Goal: Information Seeking & Learning: Learn about a topic

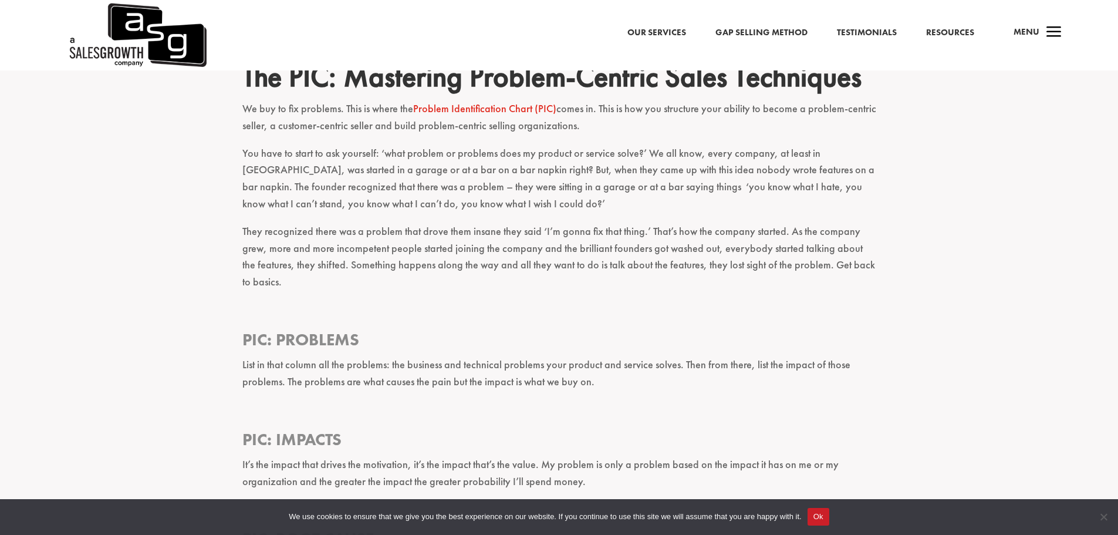
scroll to position [2411, 0]
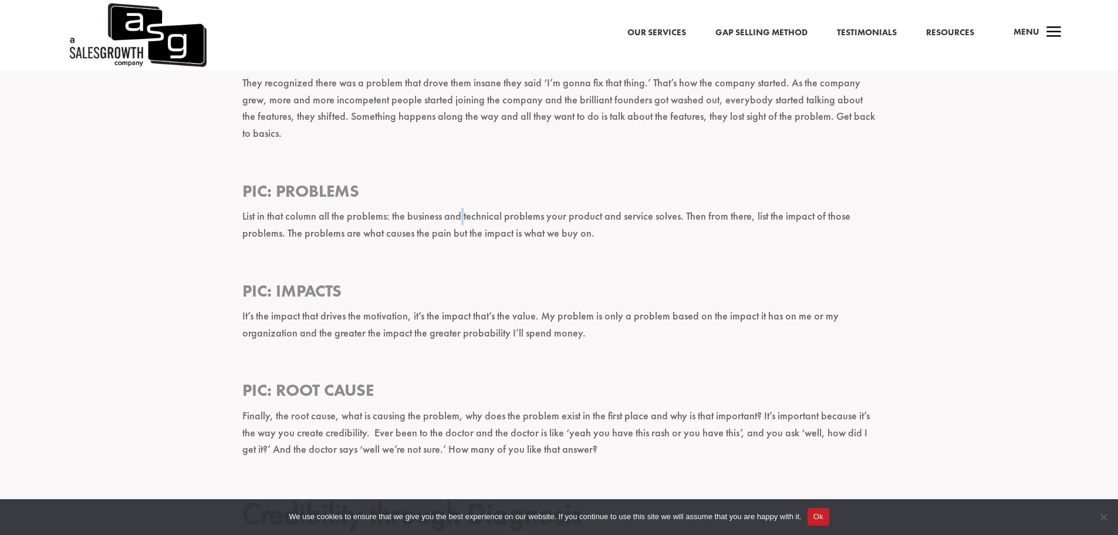
drag, startPoint x: 457, startPoint y: 217, endPoint x: 460, endPoint y: 222, distance: 6.8
click at [460, 222] on p "List in that column all the problems: the business and technical problems your …" at bounding box center [559, 230] width 634 height 45
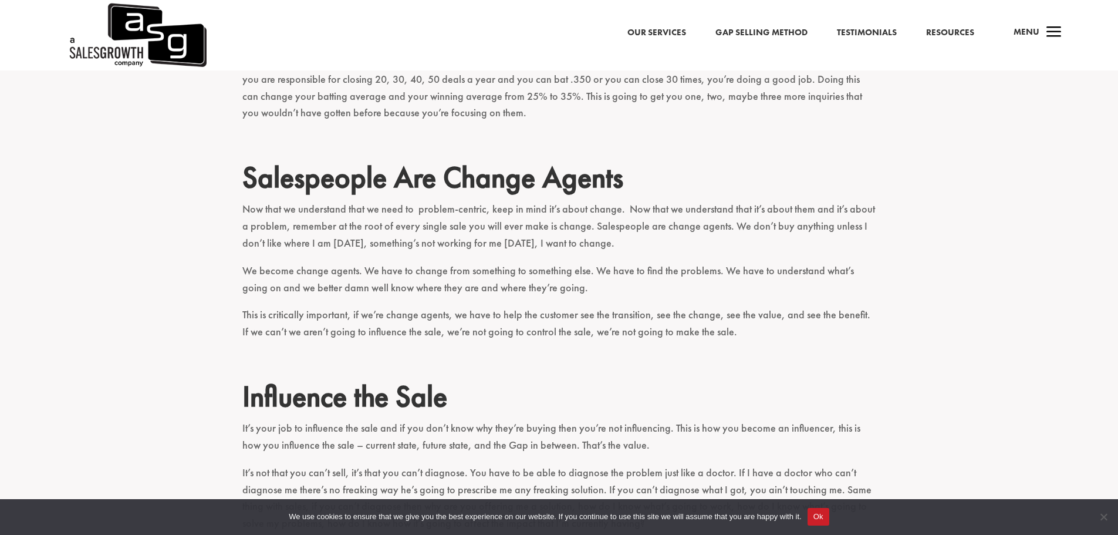
scroll to position [3350, 0]
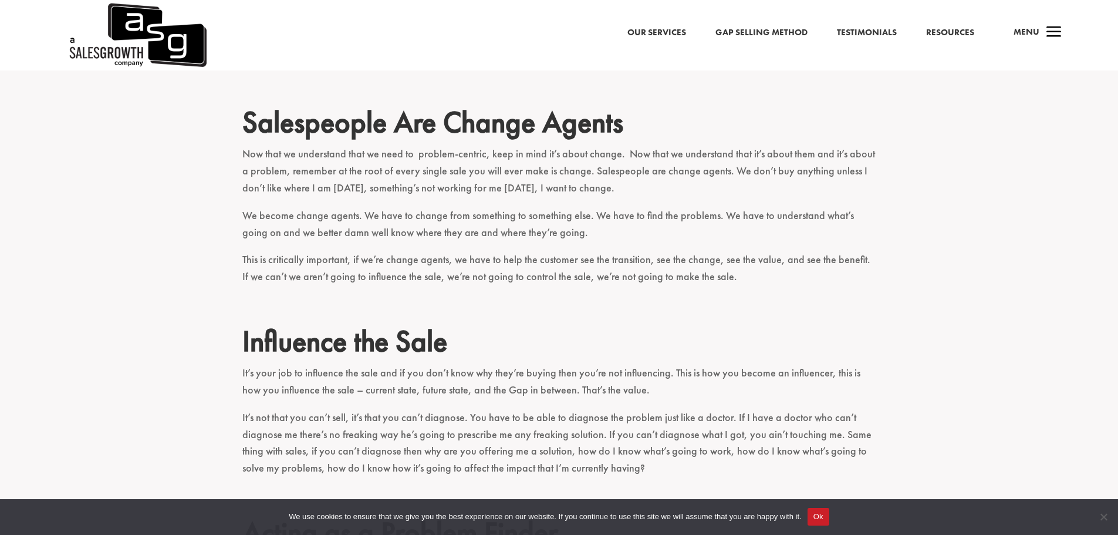
click at [301, 365] on h2 "Influence the Sale" at bounding box center [559, 343] width 634 height 41
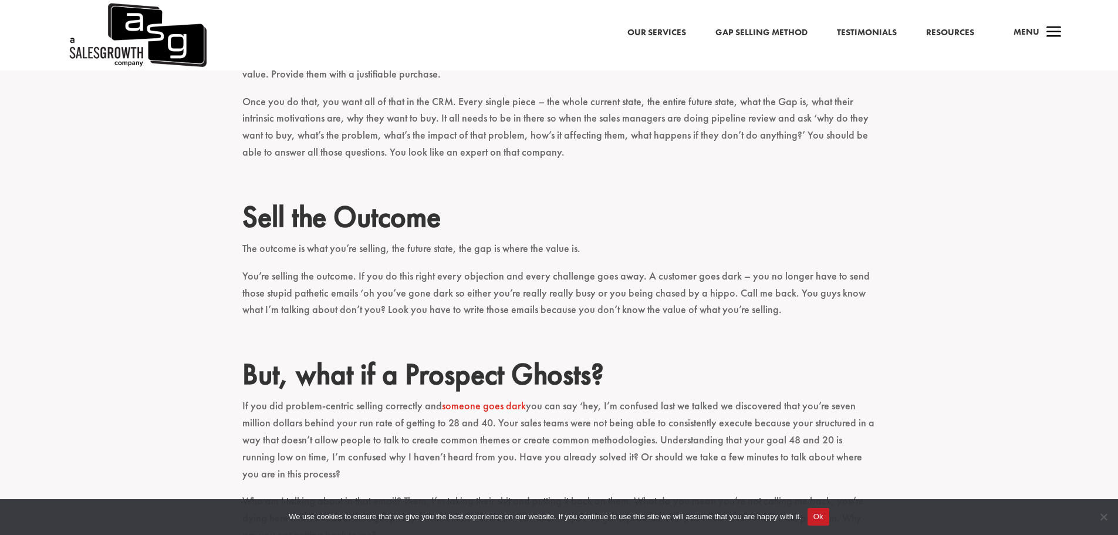
scroll to position [4700, 0]
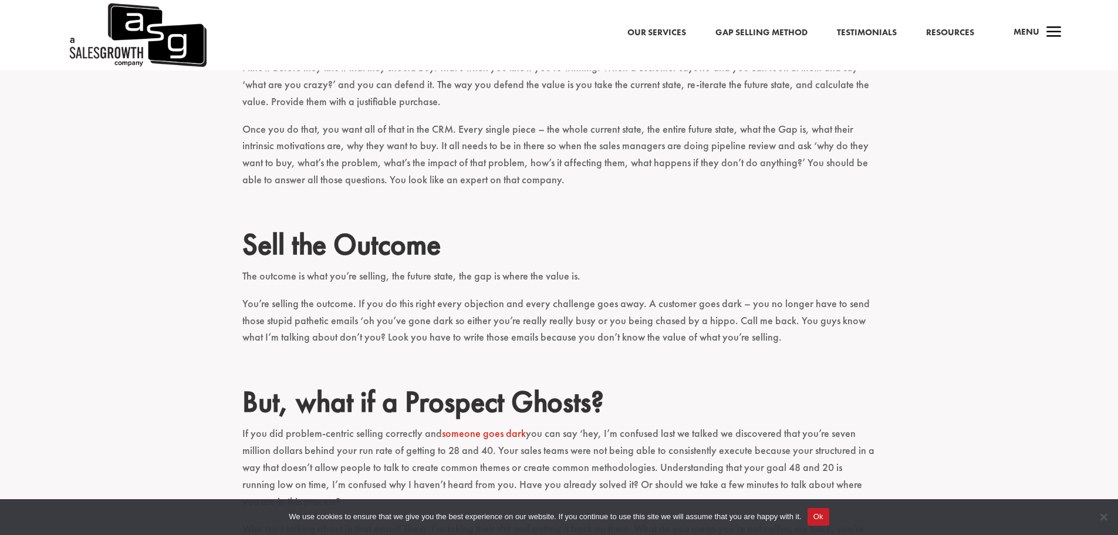
click at [514, 268] on p "The outcome is what you’re selling, the future state, the gap is where the valu…" at bounding box center [559, 282] width 634 height 28
click at [461, 296] on p "You’re selling the outcome. If you do this right every objection and every chal…" at bounding box center [559, 325] width 634 height 61
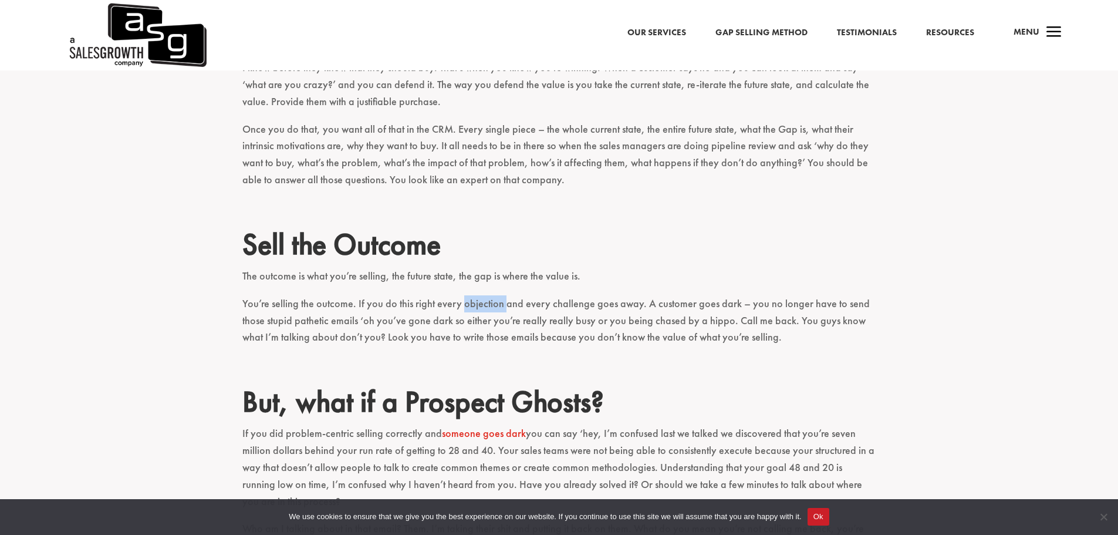
click at [461, 296] on p "You’re selling the outcome. If you do this right every objection and every chal…" at bounding box center [559, 325] width 634 height 61
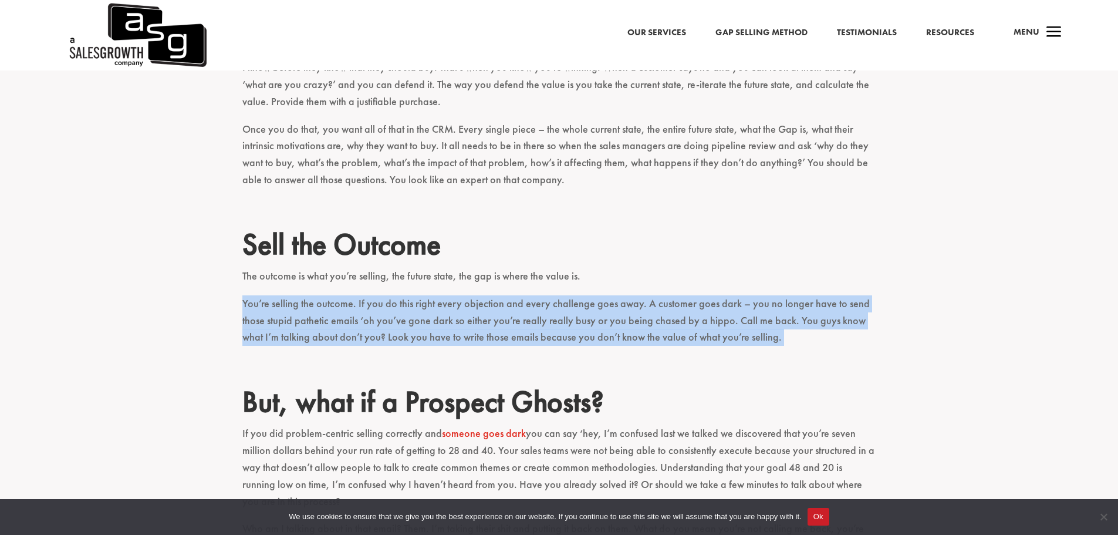
click at [461, 296] on p "You’re selling the outcome. If you do this right every objection and every chal…" at bounding box center [559, 325] width 634 height 61
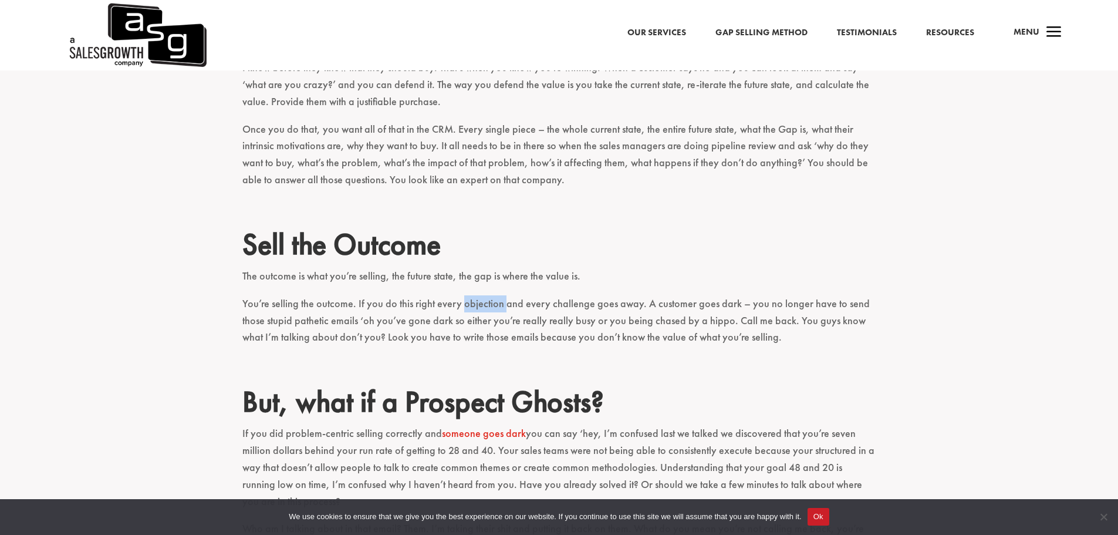
click at [461, 296] on p "You’re selling the outcome. If you do this right every objection and every chal…" at bounding box center [559, 325] width 634 height 61
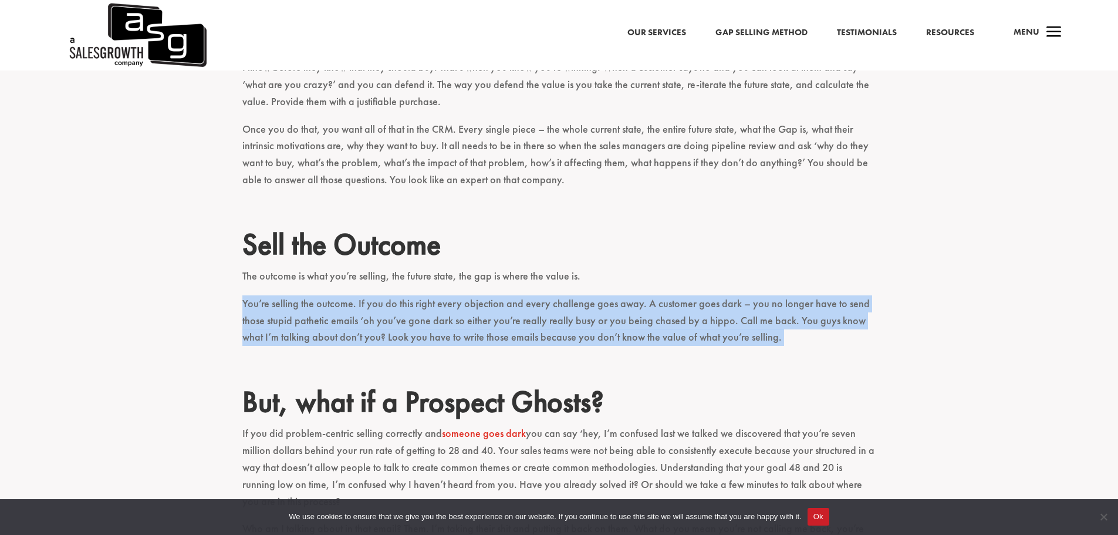
click at [461, 296] on p "You’re selling the outcome. If you do this right every objection and every chal…" at bounding box center [559, 325] width 634 height 61
